Goal: Check status: Check status

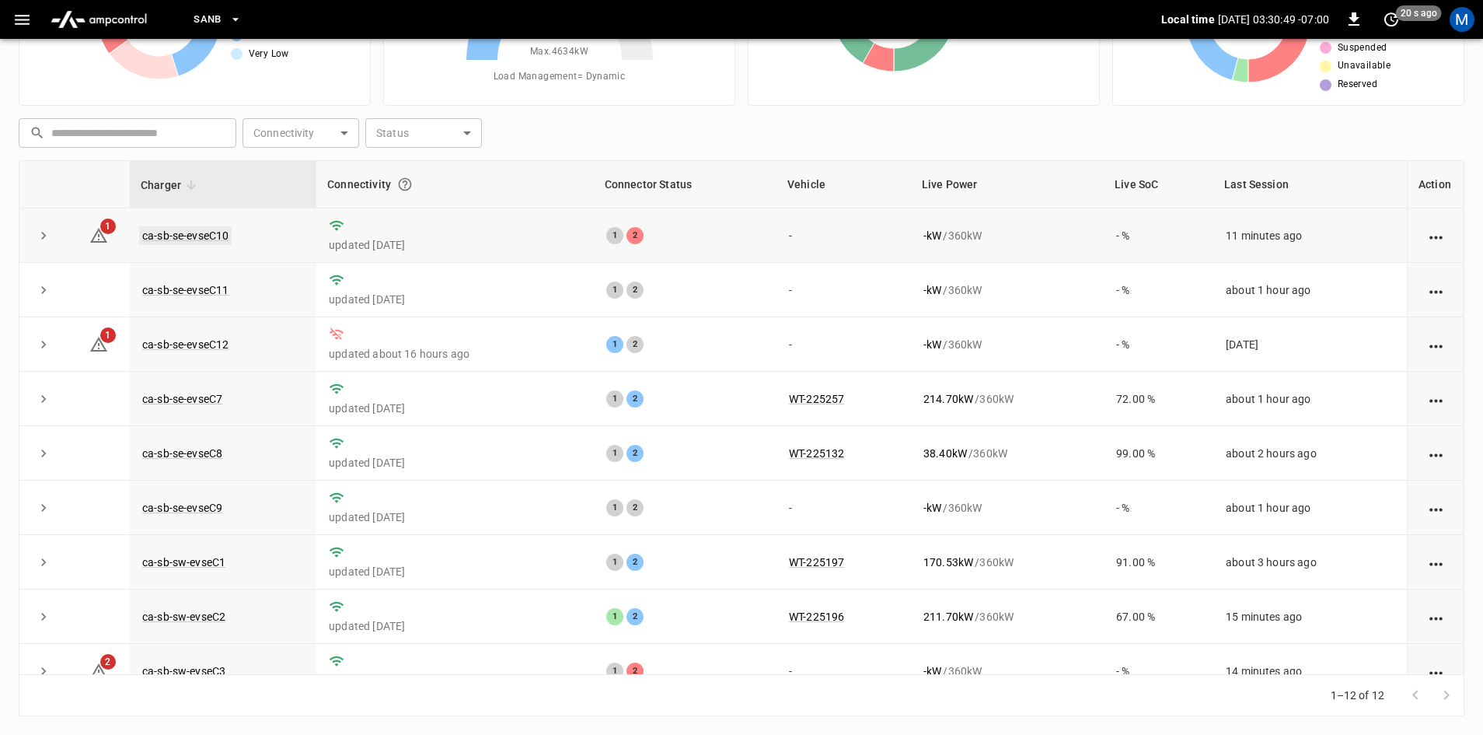
click at [190, 230] on link "ca-sb-se-evseC10" at bounding box center [185, 235] width 93 height 19
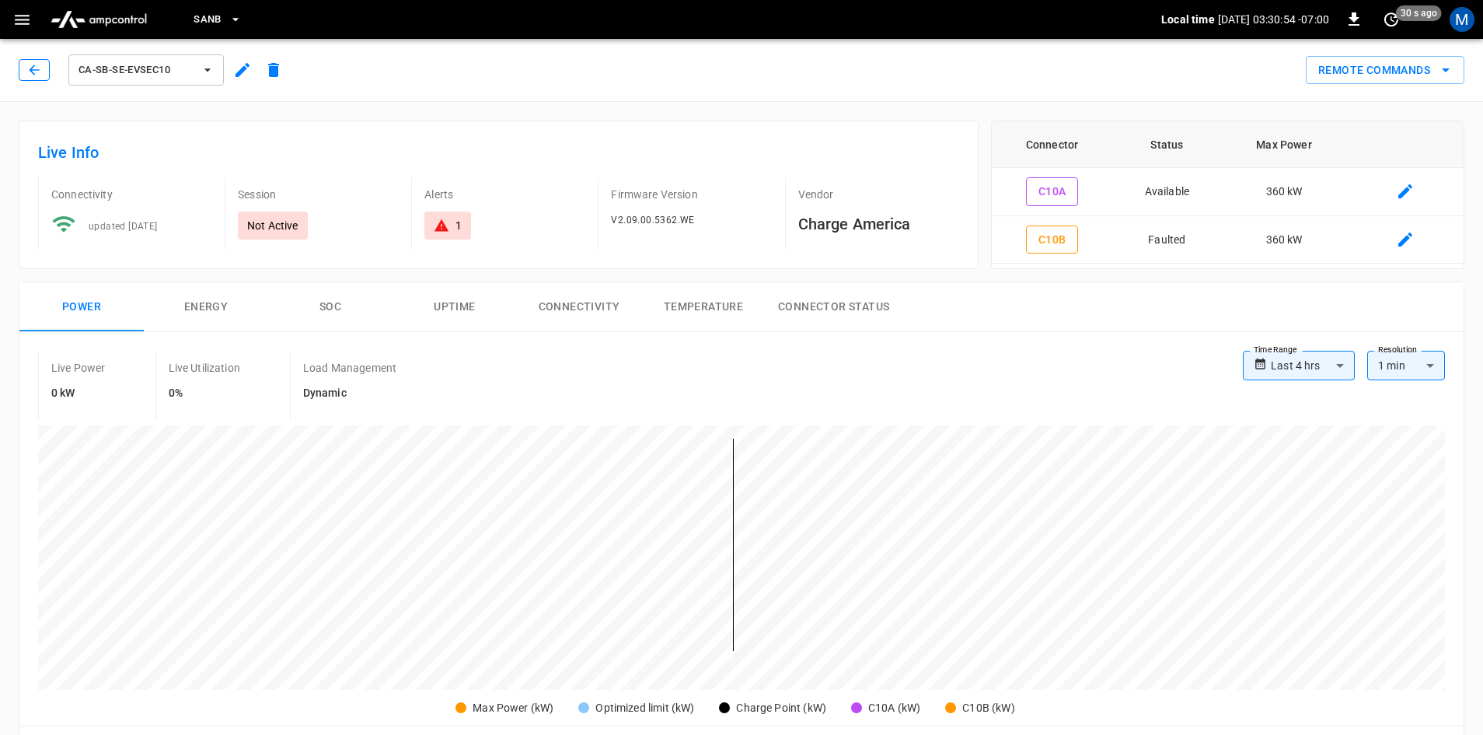
click at [38, 80] on div "ca-sb-se-evseC10" at bounding box center [154, 69] width 271 height 37
click at [44, 75] on button "button" at bounding box center [34, 70] width 31 height 22
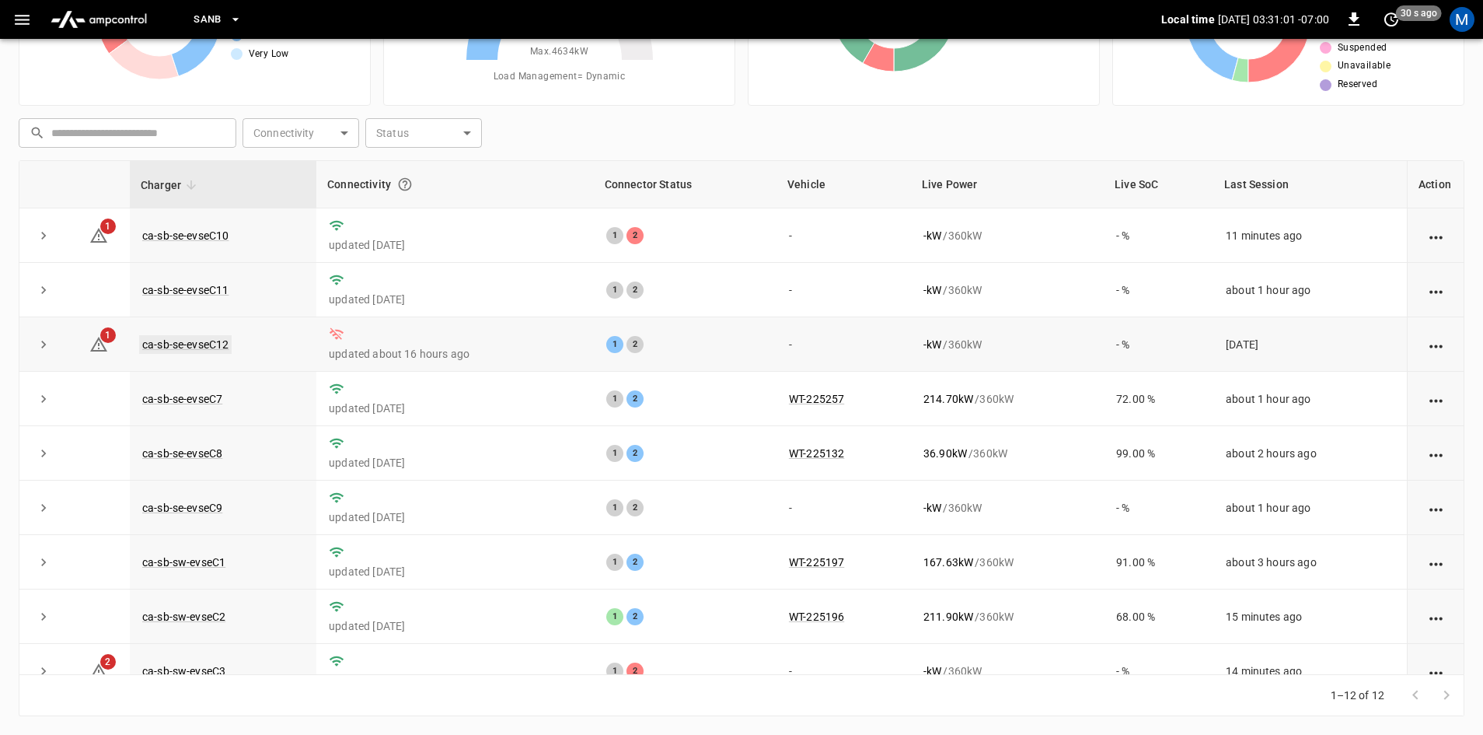
click at [196, 347] on link "ca-sb-se-evseC12" at bounding box center [185, 344] width 93 height 19
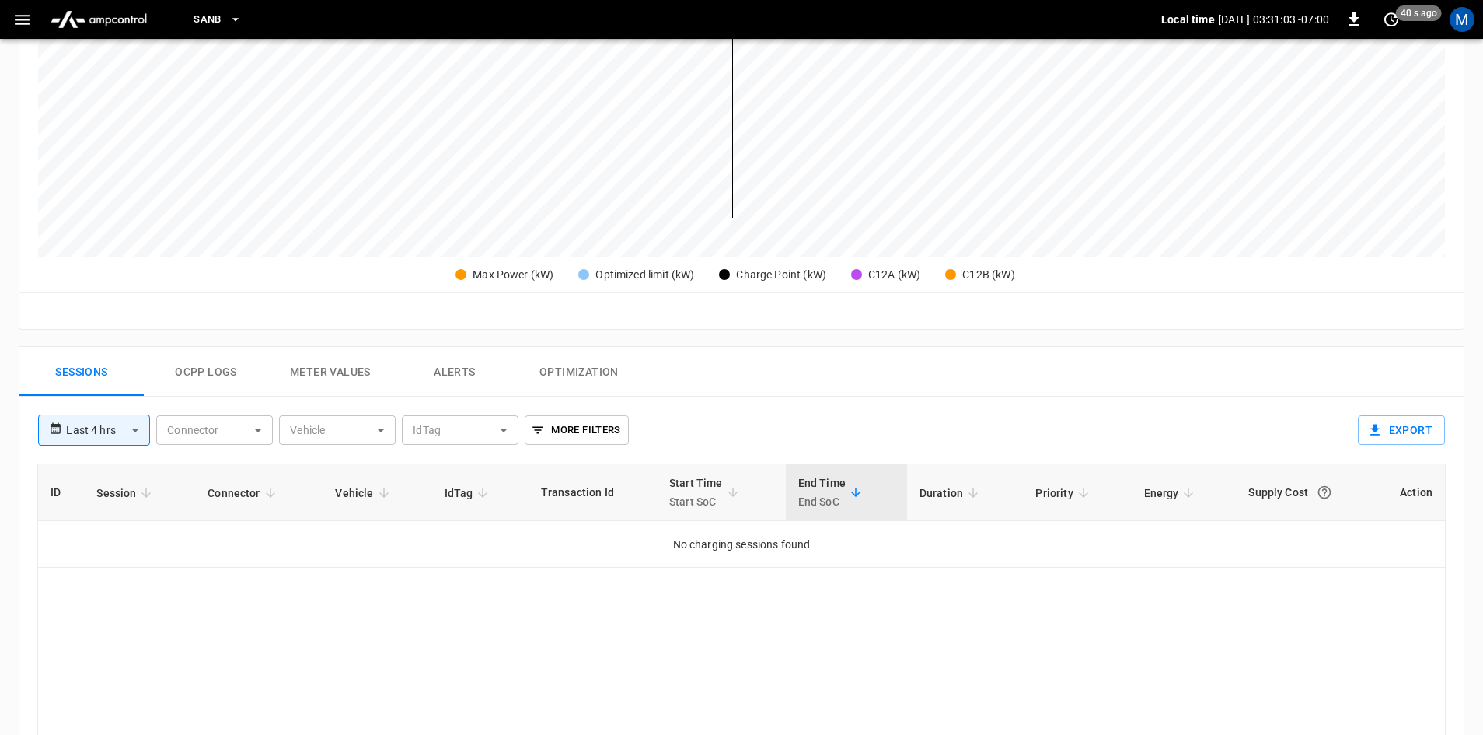
scroll to position [544, 0]
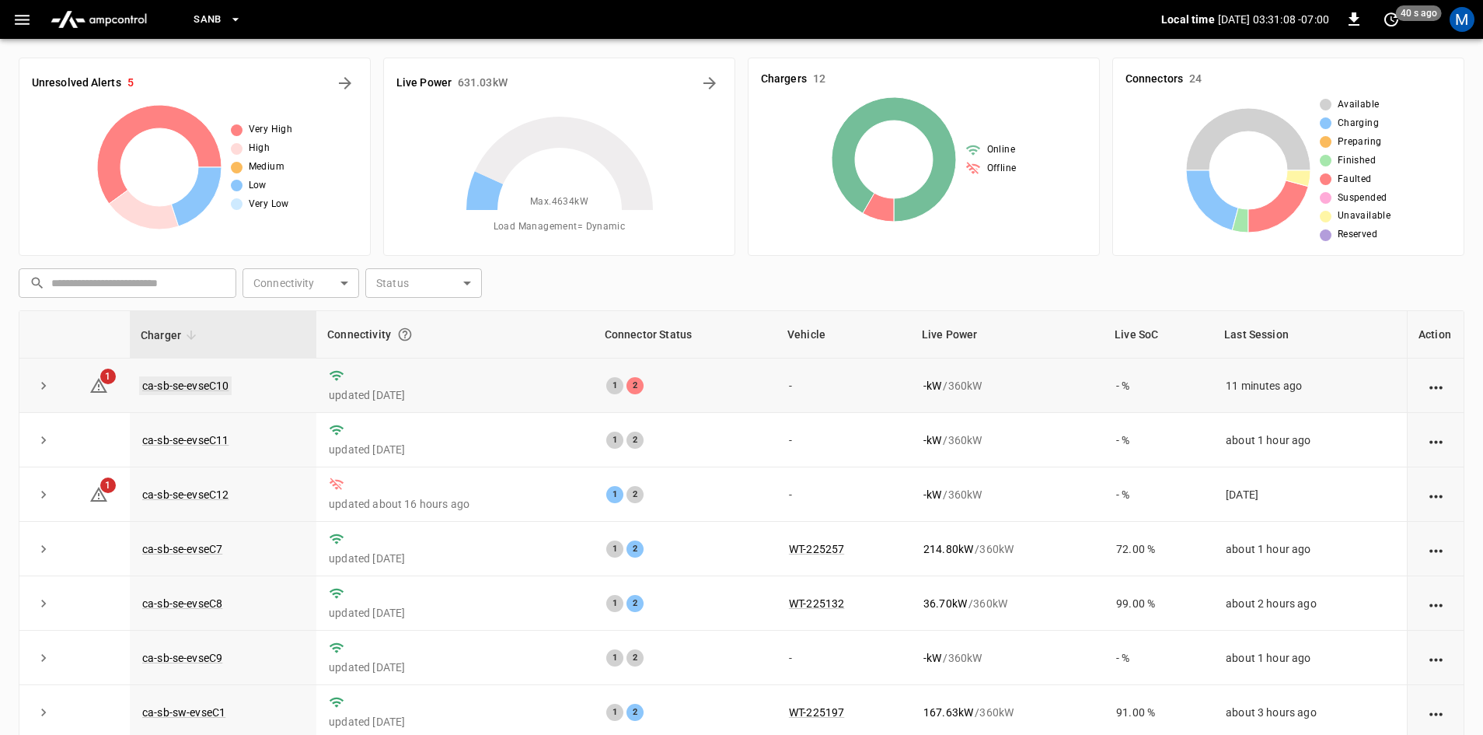
click at [200, 380] on link "ca-sb-se-evseC10" at bounding box center [185, 385] width 93 height 19
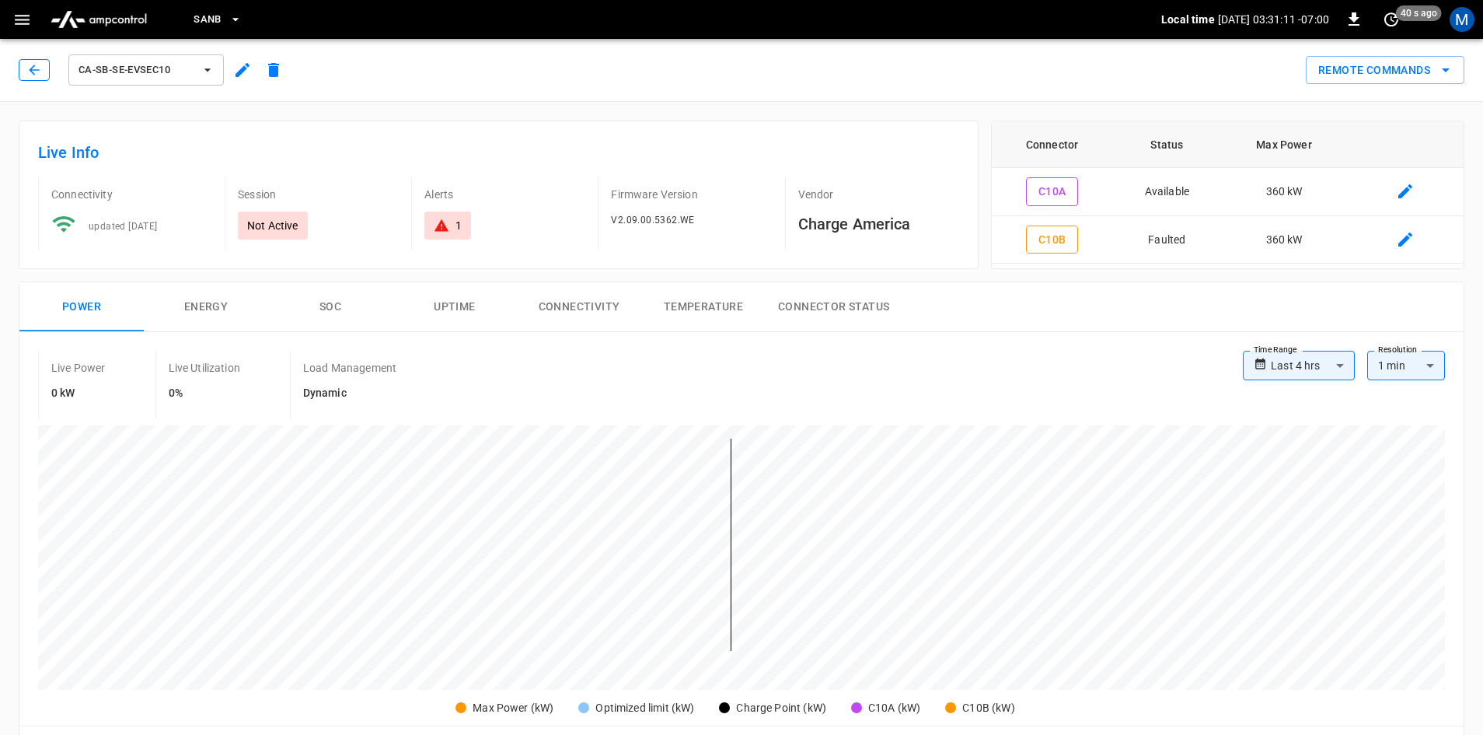
click at [33, 66] on icon "button" at bounding box center [34, 70] width 10 height 10
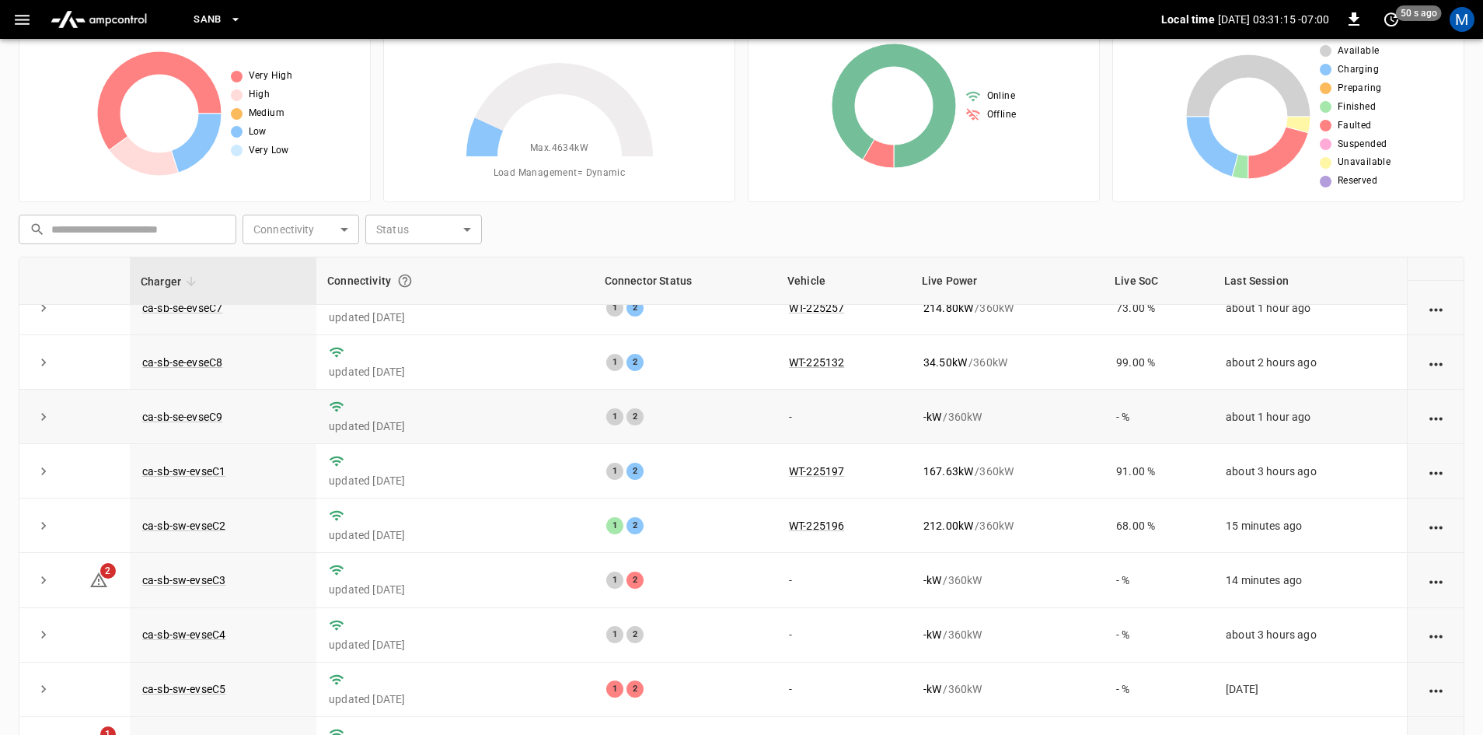
scroll to position [78, 0]
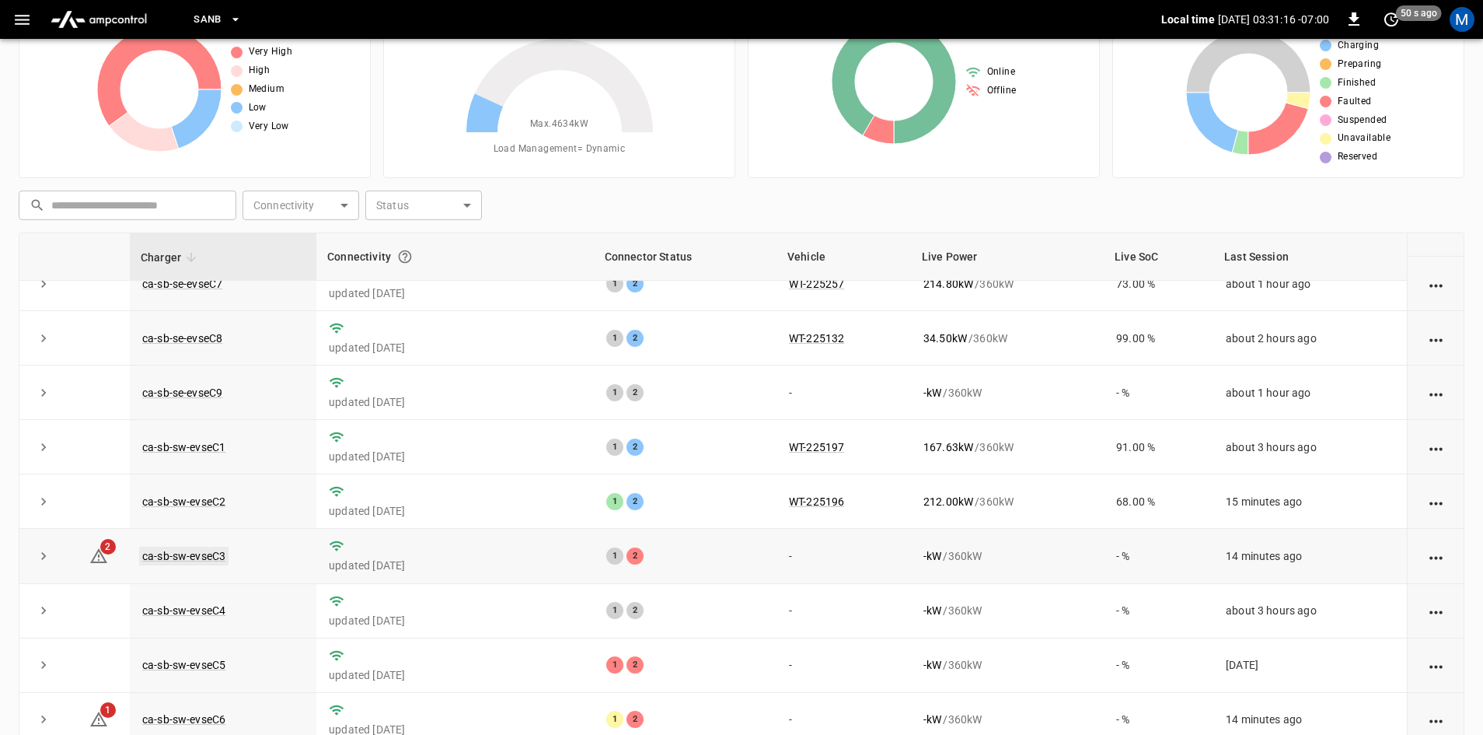
click at [211, 546] on link "ca-sb-sw-evseC3" at bounding box center [183, 555] width 89 height 19
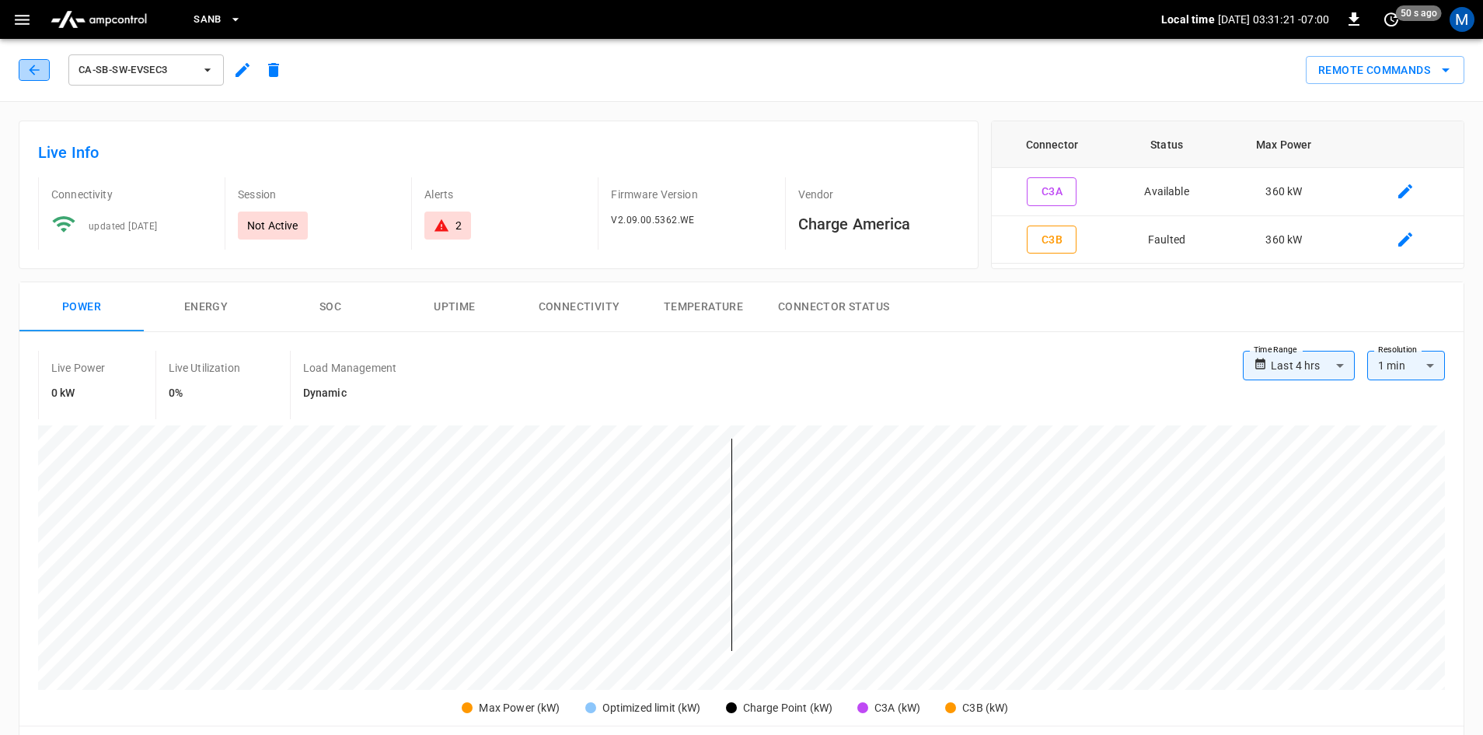
click at [31, 61] on button "button" at bounding box center [34, 70] width 31 height 22
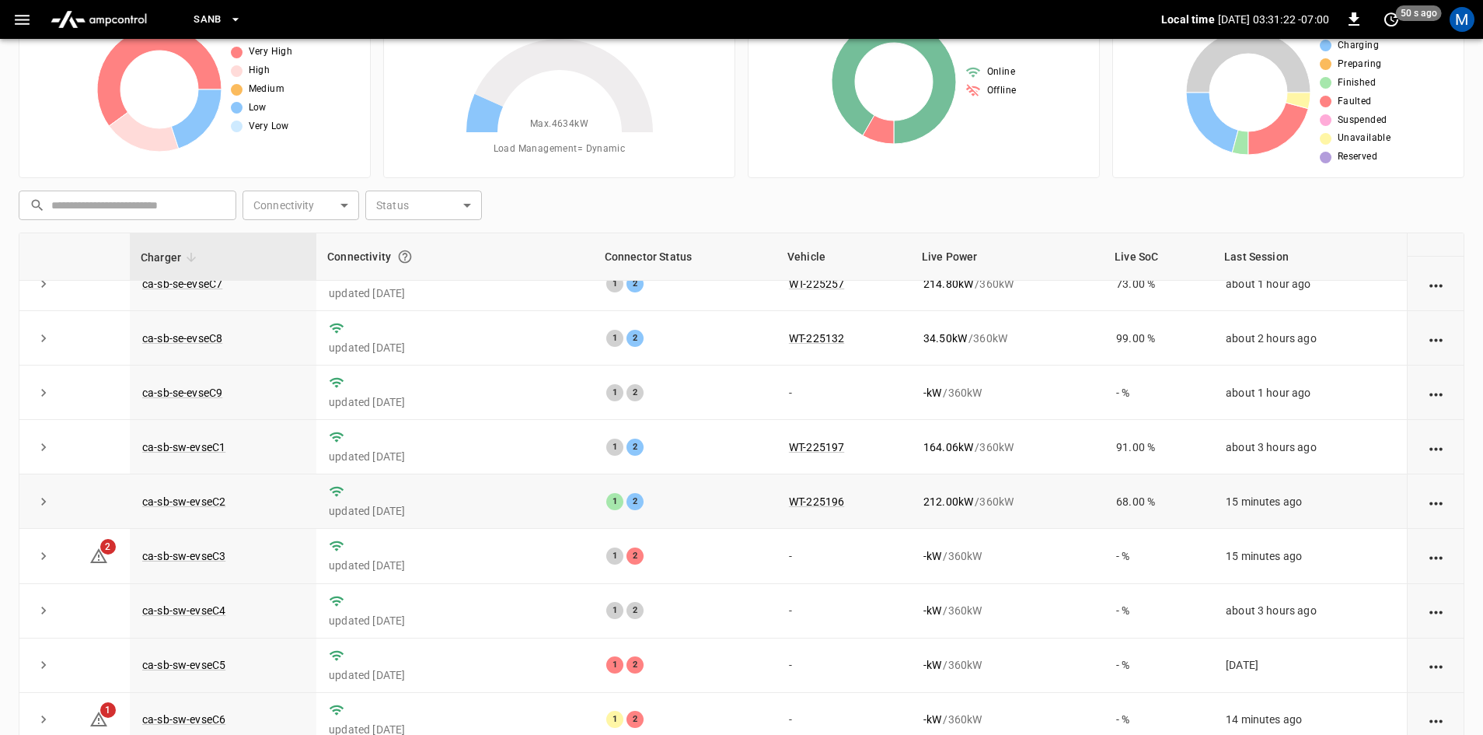
scroll to position [197, 0]
click at [202, 712] on link "ca-sb-sw-evseC6" at bounding box center [183, 719] width 89 height 19
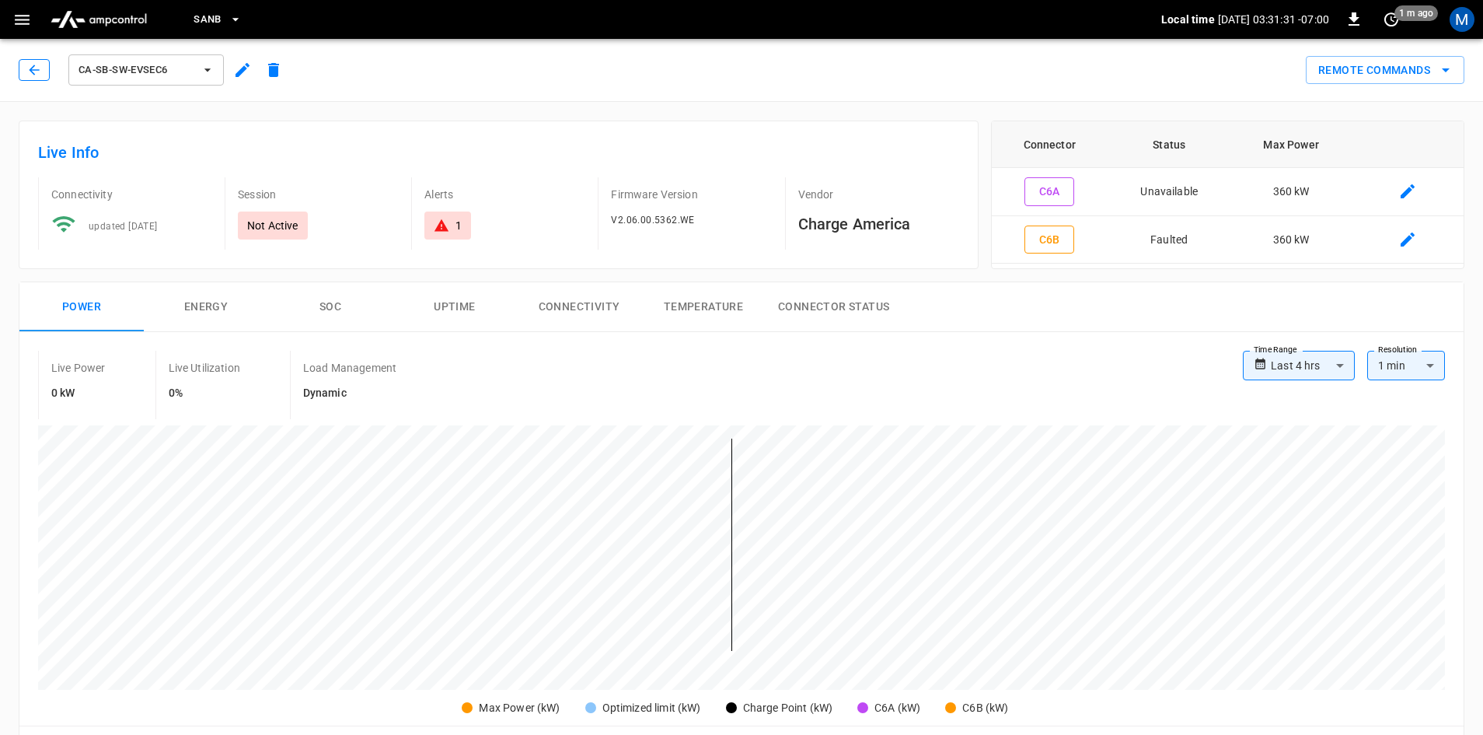
click at [37, 79] on button "button" at bounding box center [34, 70] width 31 height 22
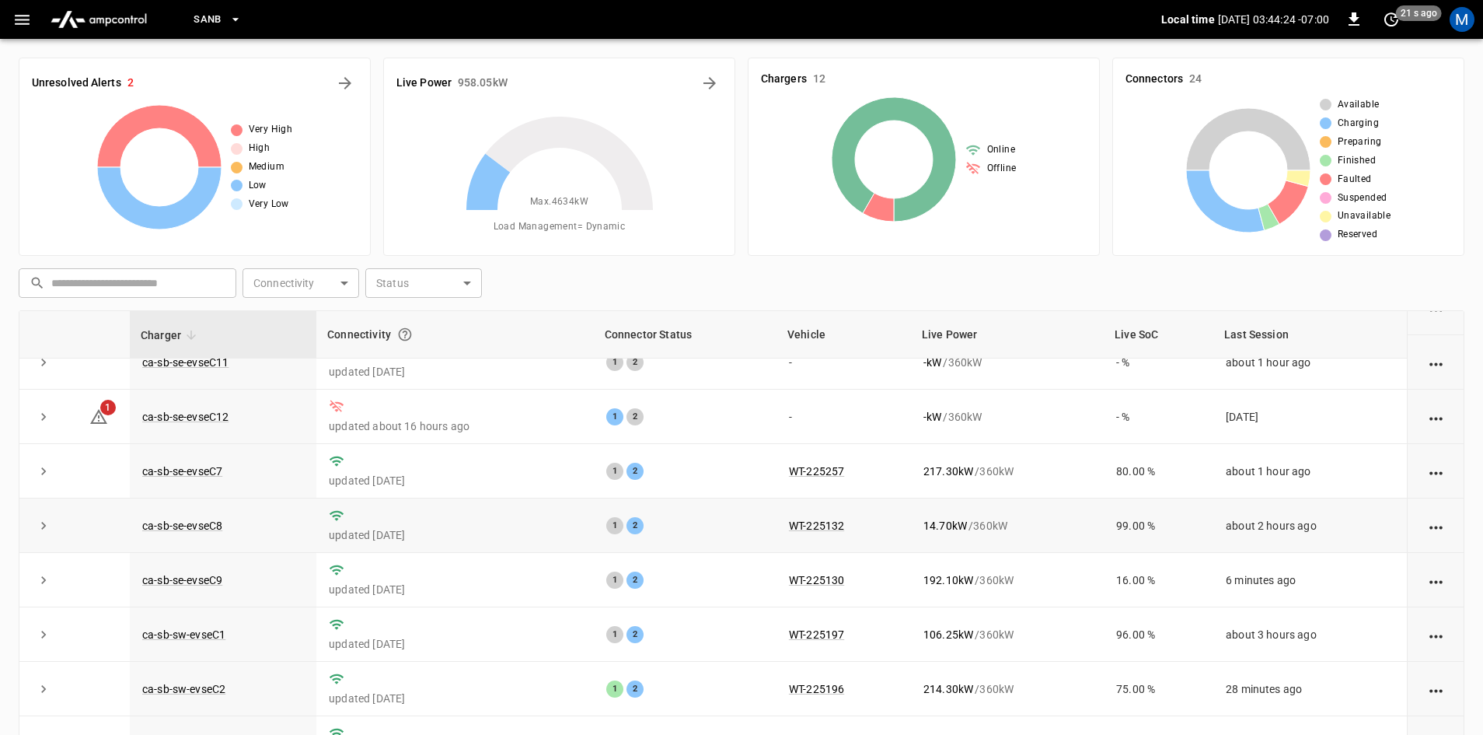
scroll to position [197, 0]
